Goal: Task Accomplishment & Management: Manage account settings

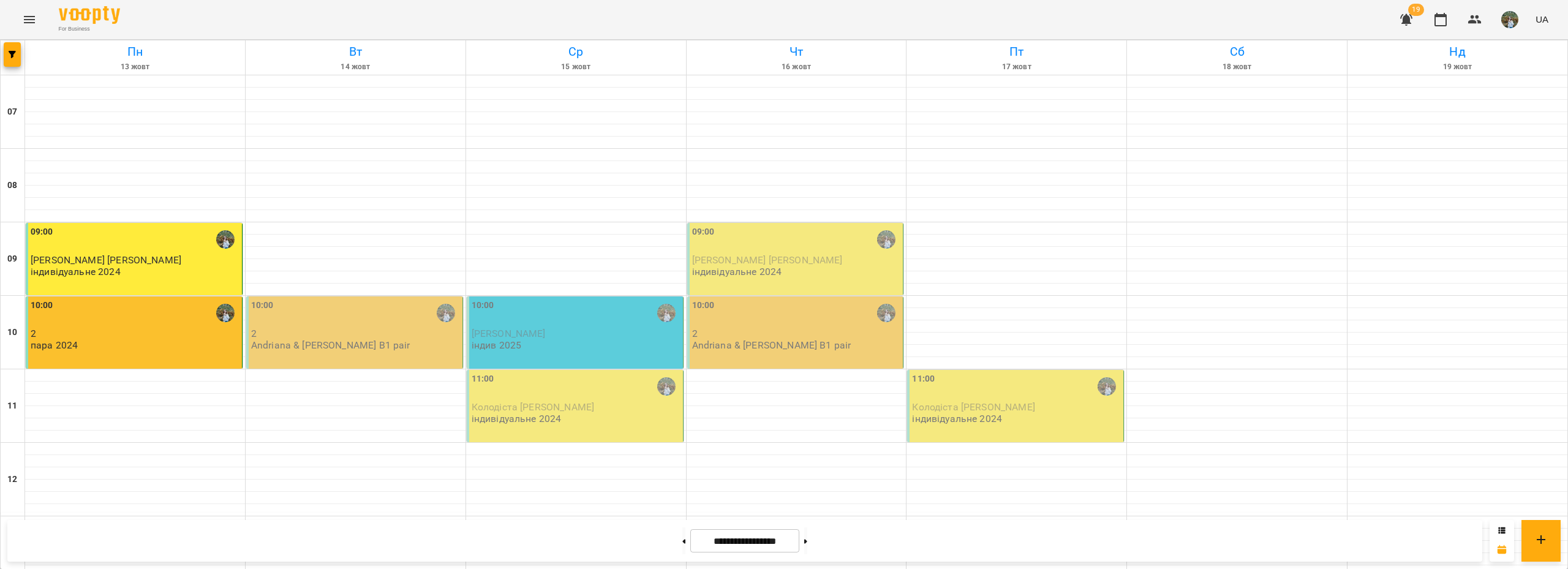
click at [384, 331] on p "2" at bounding box center [355, 333] width 209 height 11
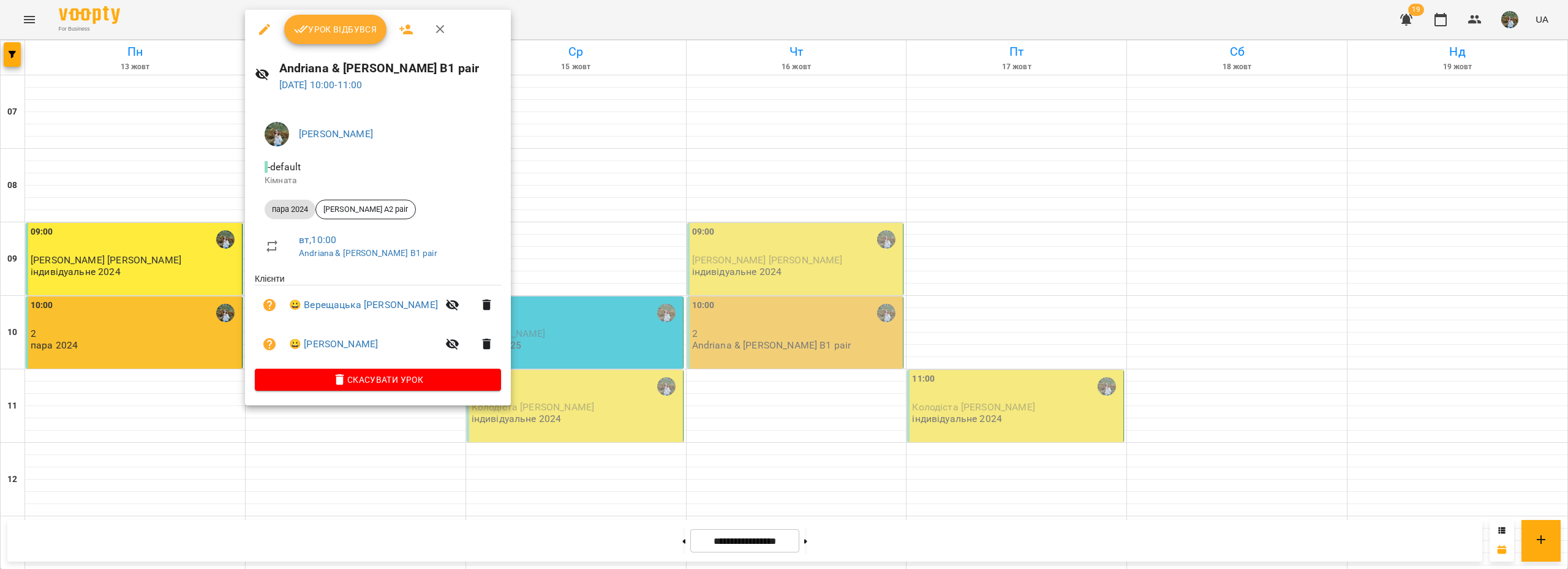
click at [350, 28] on span "Урок відбувся" at bounding box center [336, 29] width 83 height 15
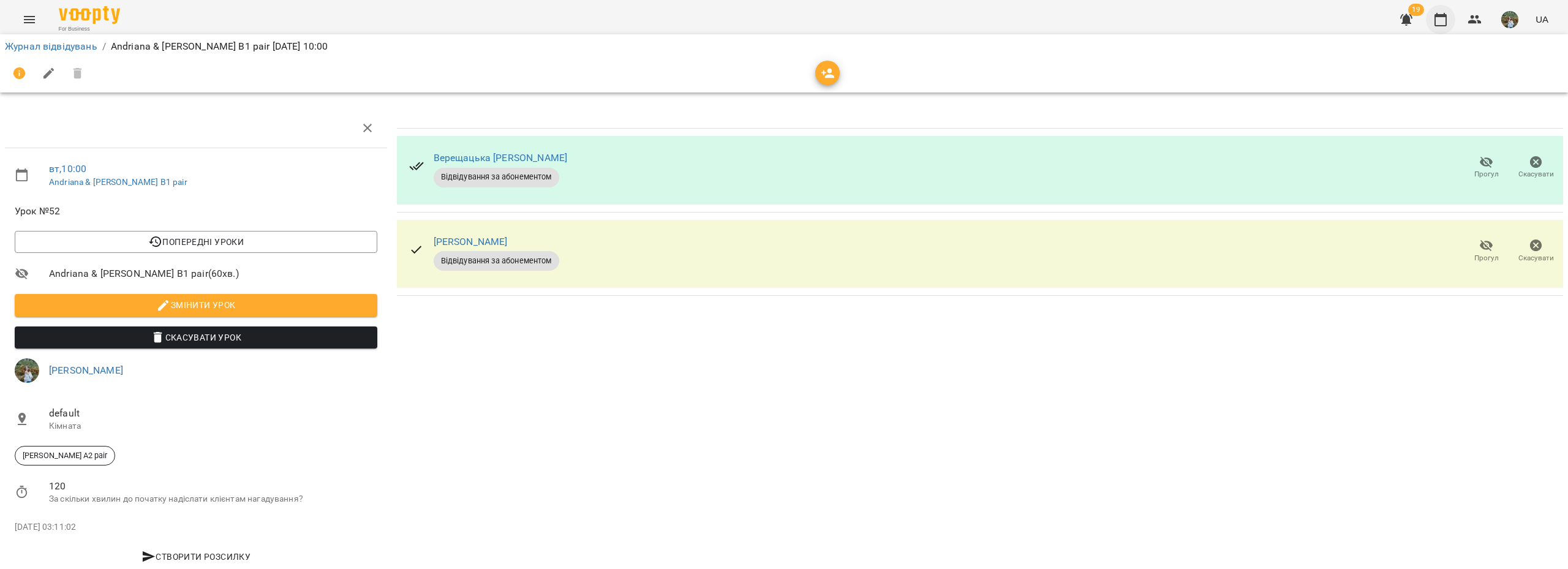
click at [1439, 20] on icon "button" at bounding box center [1441, 20] width 15 height 15
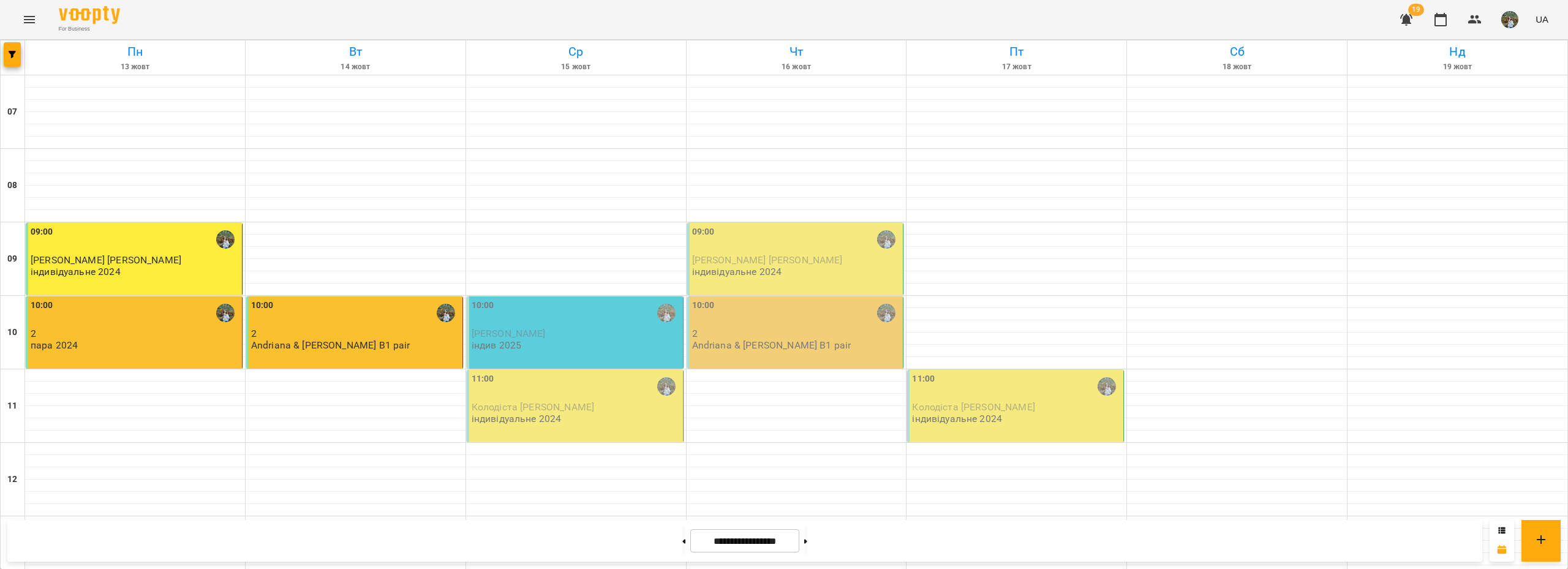
scroll to position [490, 0]
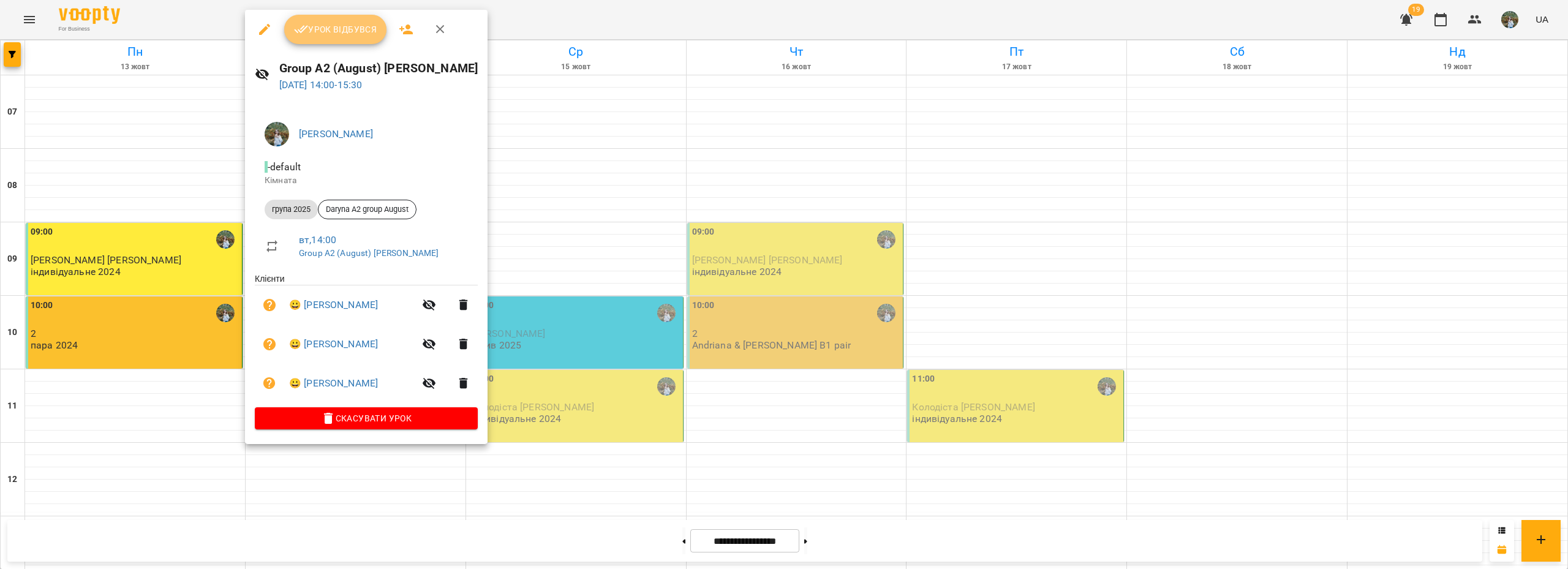
click at [346, 25] on span "Урок відбувся" at bounding box center [336, 29] width 83 height 15
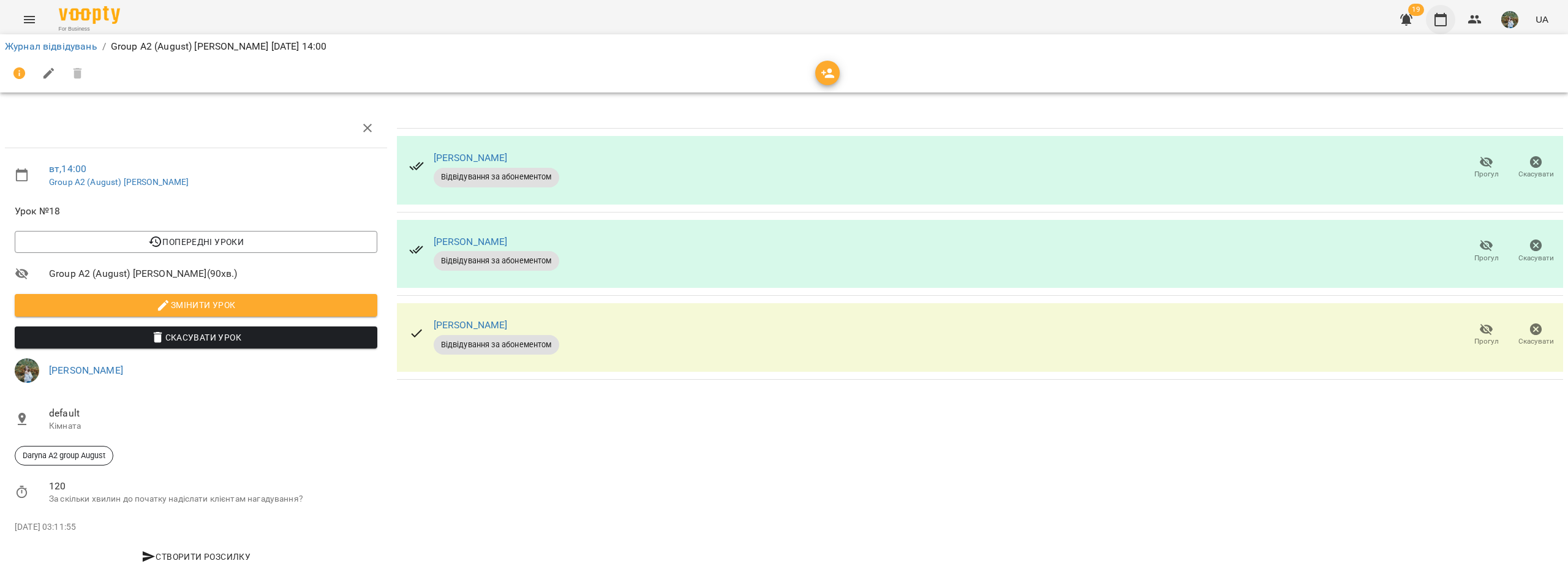
click at [1441, 21] on icon "button" at bounding box center [1441, 20] width 15 height 15
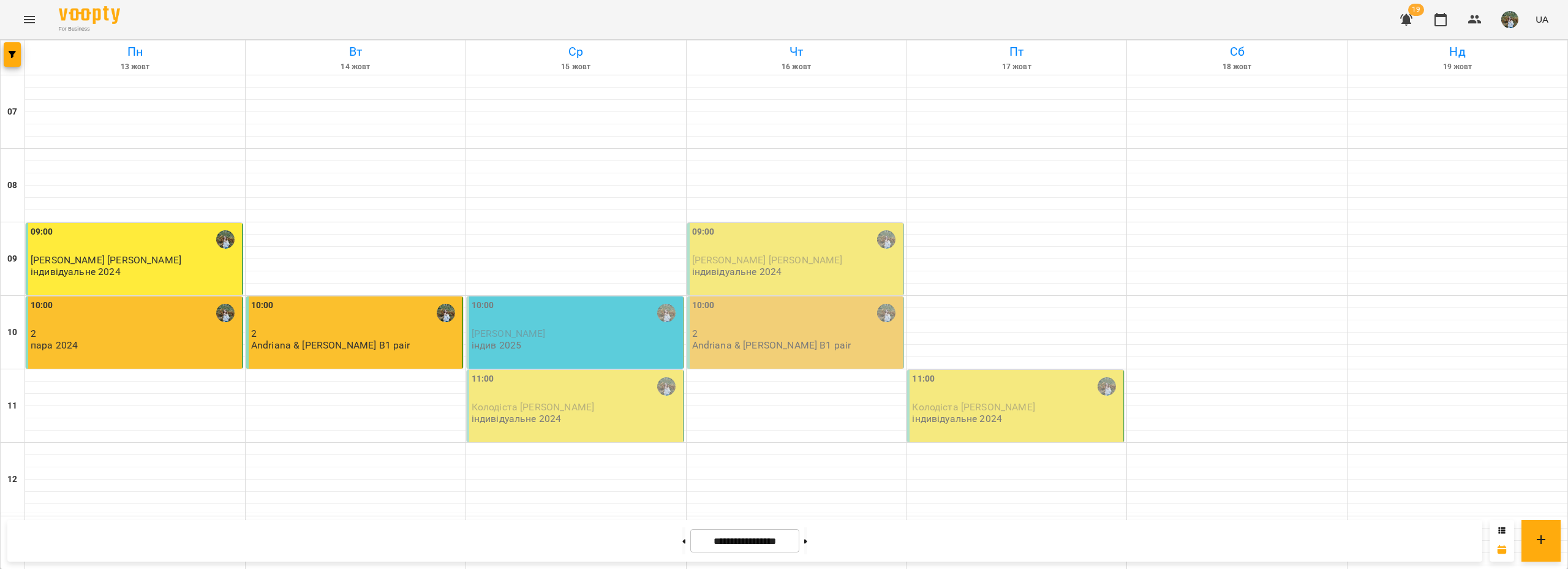
scroll to position [367, 0]
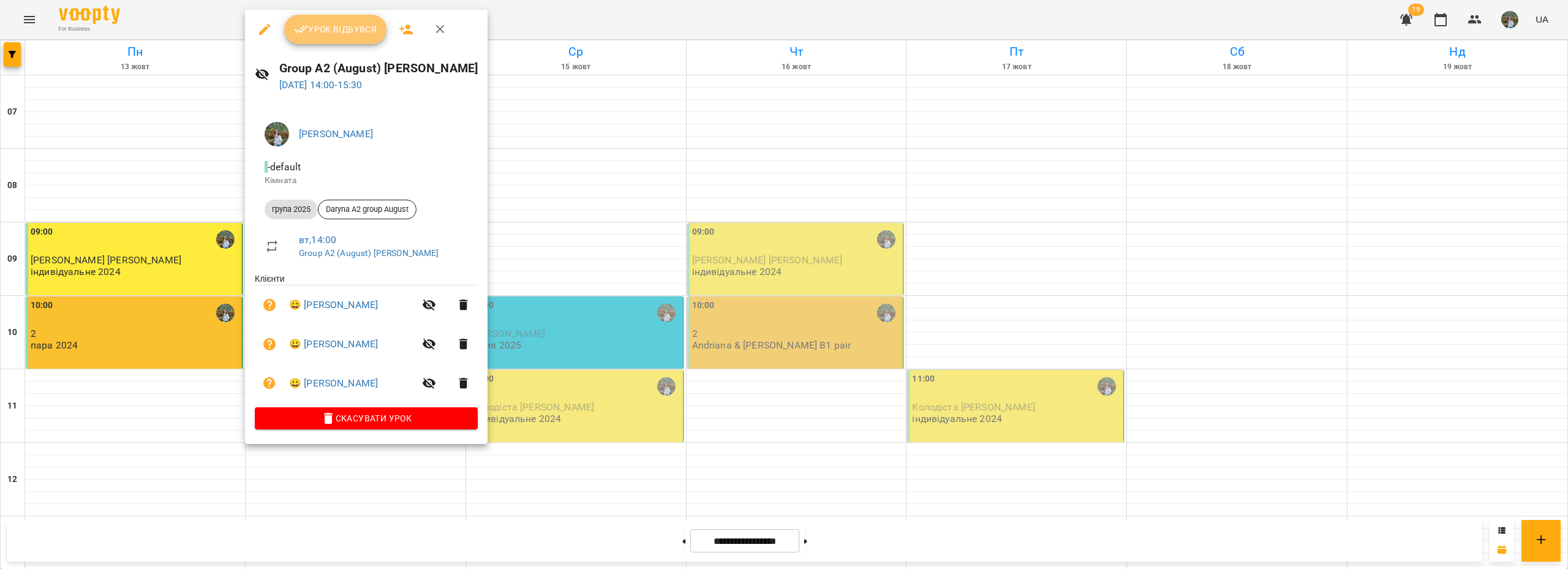
click at [330, 36] on span "Урок відбувся" at bounding box center [336, 29] width 83 height 15
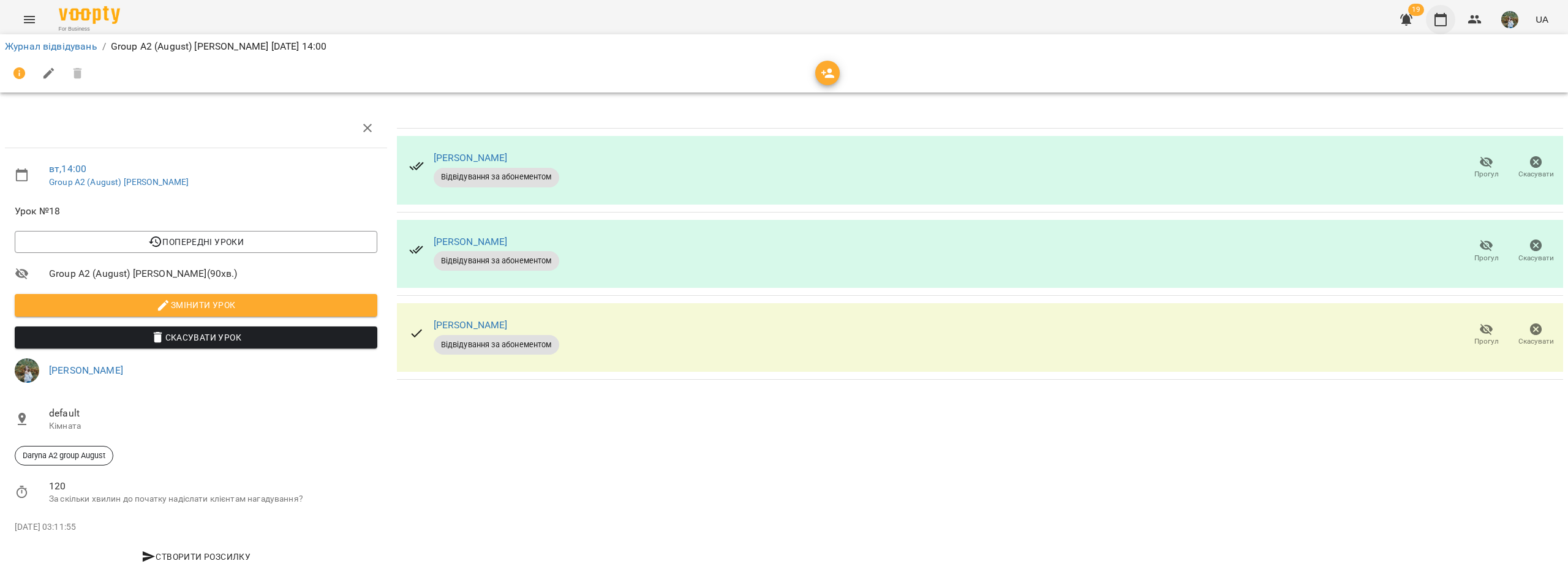
click at [1442, 17] on icon "button" at bounding box center [1440, 20] width 12 height 14
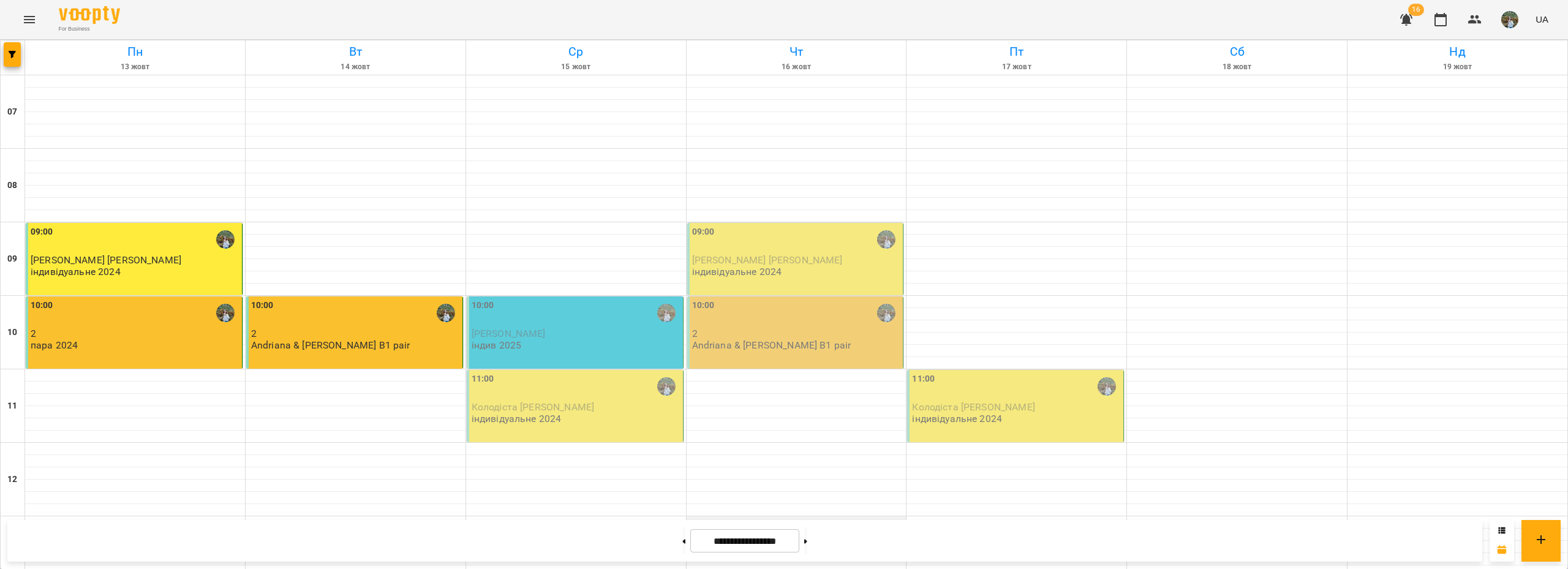
scroll to position [122, 0]
